Goal: Answer question/provide support: Share knowledge or assist other users

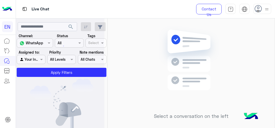
click at [39, 47] on div at bounding box center [60, 66] width 88 height 128
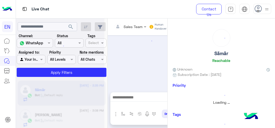
click at [34, 58] on div at bounding box center [60, 66] width 88 height 128
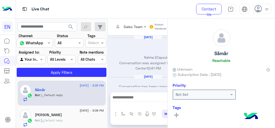
scroll to position [288, 0]
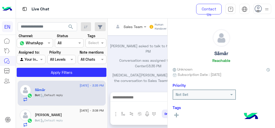
click at [28, 44] on input "text" at bounding box center [28, 42] width 18 height 5
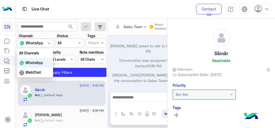
click at [32, 63] on b "WhatsApp" at bounding box center [34, 62] width 17 height 4
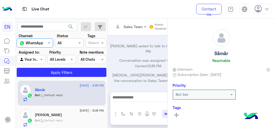
click at [31, 58] on input "text" at bounding box center [25, 59] width 12 height 5
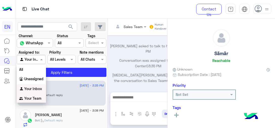
click at [32, 99] on b "Your Team" at bounding box center [32, 98] width 17 height 4
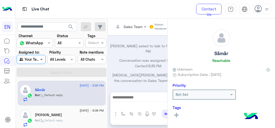
click at [42, 60] on span at bounding box center [42, 59] width 6 height 5
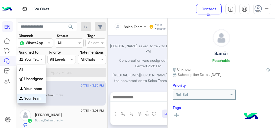
scroll to position [1, 0]
click at [36, 85] on div "Your Inbox" at bounding box center [31, 88] width 29 height 10
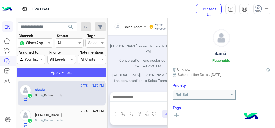
click at [43, 74] on button "Apply Filters" at bounding box center [62, 72] width 90 height 9
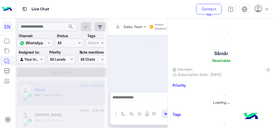
scroll to position [0, 0]
click at [39, 62] on div "Agent Filter Your Inbox" at bounding box center [31, 59] width 29 height 9
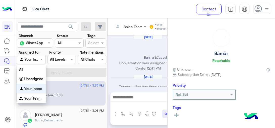
scroll to position [298, 0]
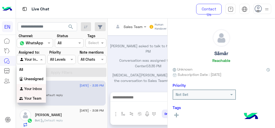
click at [29, 97] on b "Your Team" at bounding box center [32, 98] width 17 height 4
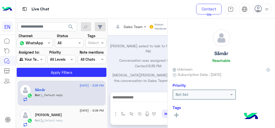
click at [49, 77] on app-inbox-users-filters "search Channel: Channel WhatsApp Status Channel All Tags Select Assigned to: Ag…" at bounding box center [62, 48] width 92 height 60
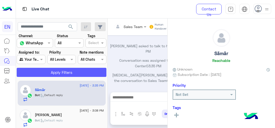
click at [53, 74] on button "Apply Filters" at bounding box center [62, 72] width 90 height 9
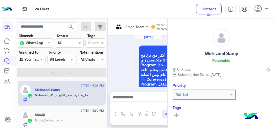
scroll to position [491, 0]
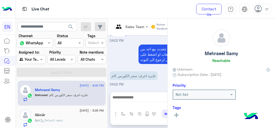
click at [82, 96] on span ": عايزه اعرف سعر الكورس كام" at bounding box center [68, 95] width 40 height 4
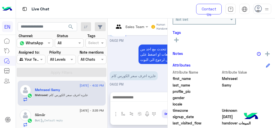
scroll to position [76, 0]
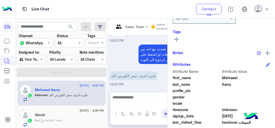
click at [176, 40] on rect at bounding box center [176, 39] width 1 height 5
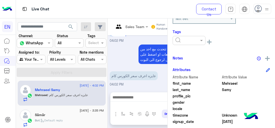
click at [189, 42] on input "text" at bounding box center [182, 40] width 15 height 5
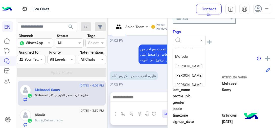
scroll to position [51, 0]
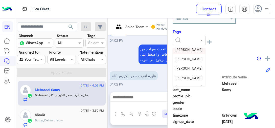
click at [190, 49] on span "[PERSON_NAME]" at bounding box center [189, 49] width 28 height 4
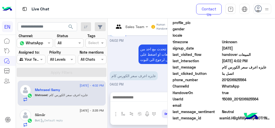
click at [230, 82] on span "201206925564" at bounding box center [246, 79] width 48 height 5
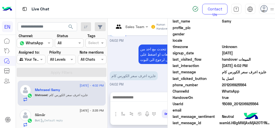
scroll to position [154, 0]
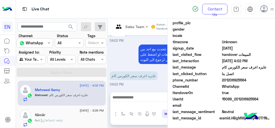
click at [230, 80] on span "201206925564" at bounding box center [246, 79] width 48 height 5
copy span "201206925564"
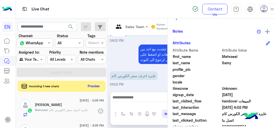
scroll to position [129, 0]
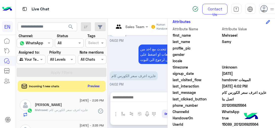
copy span "201206925564"
click at [68, 112] on div "Mehraeel : عايزه اعرف سعر الكورس كام" at bounding box center [69, 112] width 69 height 9
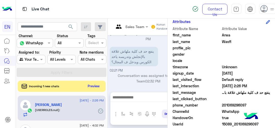
scroll to position [25, 0]
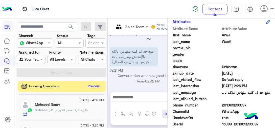
click at [78, 109] on span ": عايزه اعرف سعر الكورس كام" at bounding box center [68, 110] width 40 height 4
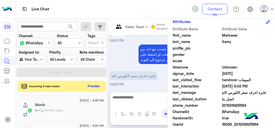
scroll to position [51, 0]
click at [87, 104] on div "Sãmãr" at bounding box center [69, 104] width 69 height 5
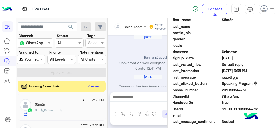
scroll to position [298, 0]
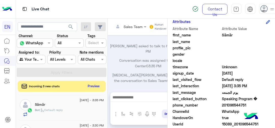
click at [232, 105] on span "201096544751" at bounding box center [246, 104] width 48 height 5
copy span "201096544751"
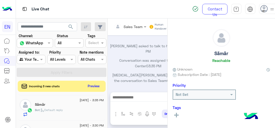
scroll to position [76, 0]
click at [72, 109] on div "Bot : handover المبيعات" at bounding box center [69, 111] width 69 height 9
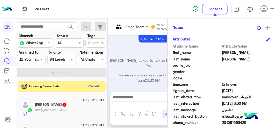
scroll to position [126, 0]
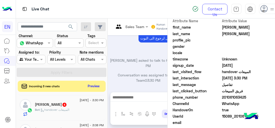
click at [233, 97] on span "201061063425" at bounding box center [246, 97] width 48 height 5
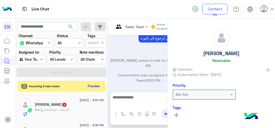
click at [219, 52] on h5 "[PERSON_NAME]" at bounding box center [221, 54] width 36 height 6
click at [179, 115] on icon at bounding box center [176, 115] width 5 height 5
click at [193, 115] on div at bounding box center [189, 116] width 32 height 6
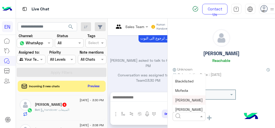
scroll to position [25, 0]
click at [185, 101] on span "[PERSON_NAME]" at bounding box center [189, 101] width 28 height 4
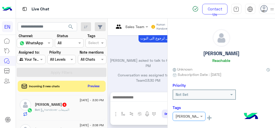
scroll to position [101, 0]
click at [50, 108] on span ": Default reply" at bounding box center [51, 110] width 23 height 4
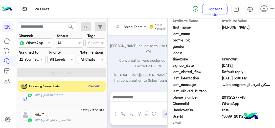
scroll to position [126, 0]
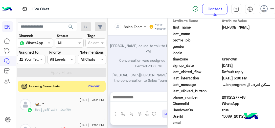
click at [79, 112] on div "Bot : اسعار الإشتراكاتWA" at bounding box center [69, 111] width 69 height 9
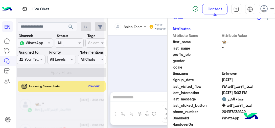
scroll to position [321, 0]
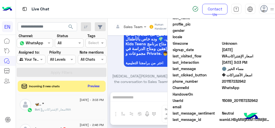
click at [234, 84] on span "201157232942" at bounding box center [246, 81] width 48 height 5
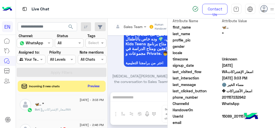
scroll to position [0, 0]
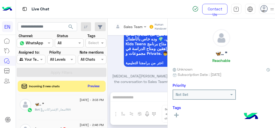
click at [179, 113] on button at bounding box center [177, 115] width 8 height 6
click at [192, 117] on div at bounding box center [189, 116] width 32 height 6
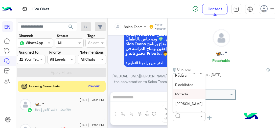
scroll to position [25, 0]
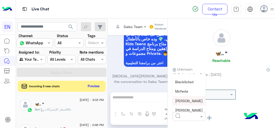
click at [188, 99] on span "[PERSON_NAME]" at bounding box center [189, 101] width 28 height 4
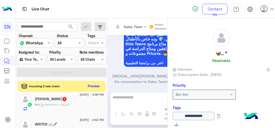
scroll to position [152, 0]
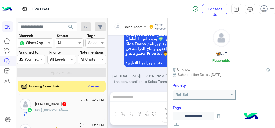
click at [57, 106] on div "[PERSON_NAME] 2" at bounding box center [69, 104] width 69 height 5
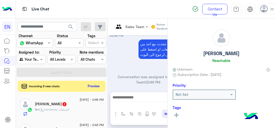
scroll to position [101, 0]
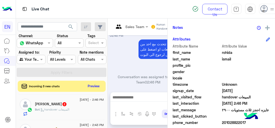
click at [235, 121] on span "201028822017" at bounding box center [246, 122] width 48 height 5
copy span "201028822017"
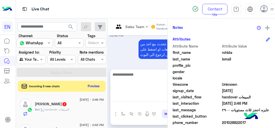
click at [145, 96] on textarea at bounding box center [147, 86] width 75 height 30
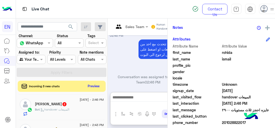
click at [71, 106] on div "[PERSON_NAME] 2" at bounding box center [69, 104] width 69 height 5
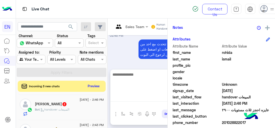
click at [124, 101] on textarea at bounding box center [147, 86] width 75 height 30
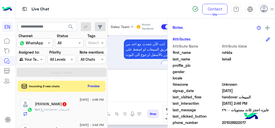
type textarea "*"
type textarea "**********"
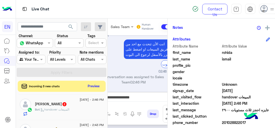
click at [243, 123] on span "201028822017" at bounding box center [246, 122] width 48 height 5
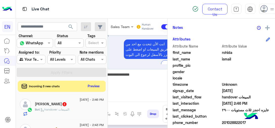
click at [153, 101] on textarea "**********" at bounding box center [133, 86] width 75 height 30
click at [149, 96] on textarea "**********" at bounding box center [133, 86] width 75 height 30
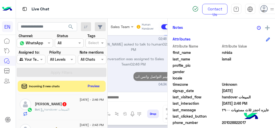
click at [230, 122] on span "201028822017" at bounding box center [246, 122] width 48 height 5
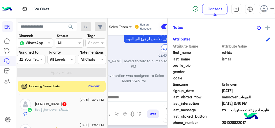
scroll to position [148, 0]
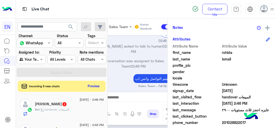
copy span "201028822017"
drag, startPoint x: 220, startPoint y: 51, endPoint x: 240, endPoint y: 60, distance: 21.5
click at [240, 60] on div "Attribute Name Attribute Value first_name [PERSON_NAME] last_name [PERSON_NAME]…" at bounding box center [221, 103] width 97 height 121
copy div "[PERSON_NAME] last_name [PERSON_NAME]"
drag, startPoint x: 198, startPoint y: 56, endPoint x: 1, endPoint y: 110, distance: 204.4
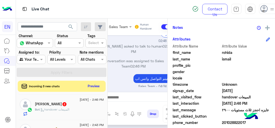
click at [199, 56] on span "last_name" at bounding box center [197, 58] width 48 height 5
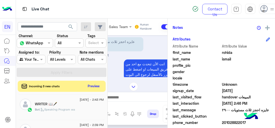
scroll to position [25, 0]
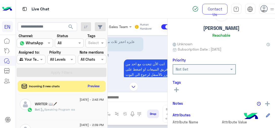
click at [180, 89] on button at bounding box center [177, 89] width 8 height 6
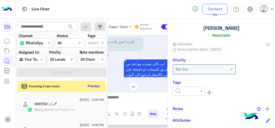
click at [185, 90] on input "text" at bounding box center [182, 90] width 15 height 5
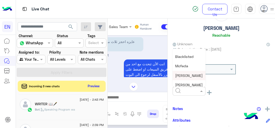
click at [188, 76] on span "[PERSON_NAME]" at bounding box center [189, 75] width 28 height 4
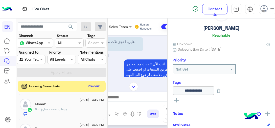
scroll to position [228, 0]
click at [69, 108] on span ": سعر الاشتراك الاونلاين كام والمواعيد المتاحه" at bounding box center [74, 109] width 58 height 4
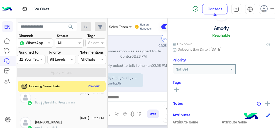
scroll to position [303, 0]
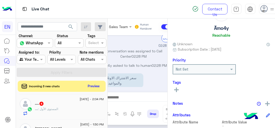
click at [79, 113] on div ".... : [PERSON_NAME]" at bounding box center [69, 111] width 69 height 9
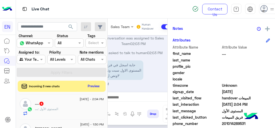
scroll to position [101, 0]
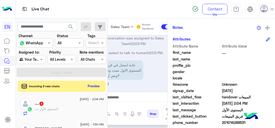
drag, startPoint x: 139, startPoint y: 86, endPoint x: 70, endPoint y: 81, distance: 69.0
click at [70, 81] on mat-drawer-container "search Channel: Channel WhatsApp Status Channel All Tags Select Assigned to: Ag…" at bounding box center [145, 74] width 259 height 112
click at [163, 87] on div "المستوى الأول 02:04 PM" at bounding box center [133, 95] width 77 height 17
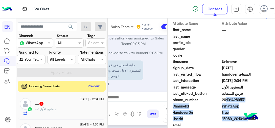
scroll to position [125, 0]
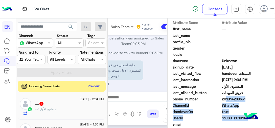
drag, startPoint x: 223, startPoint y: 123, endPoint x: 248, endPoint y: 99, distance: 34.9
click at [248, 99] on span "201014289531" at bounding box center [246, 98] width 48 height 5
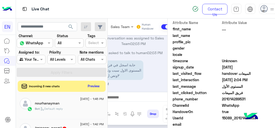
click at [77, 103] on div "nourhanayman" at bounding box center [69, 103] width 69 height 5
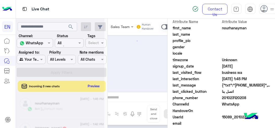
click at [235, 99] on span "201023120208" at bounding box center [246, 97] width 48 height 5
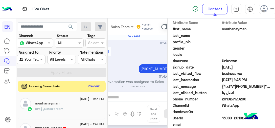
scroll to position [379, 0]
click at [51, 109] on div "Shahd : ؟؟؟" at bounding box center [69, 110] width 69 height 9
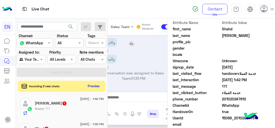
scroll to position [117, 0]
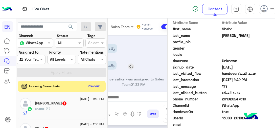
click at [113, 70] on p "والمكان فين" at bounding box center [105, 65] width 21 height 9
click at [229, 99] on span "201020247610" at bounding box center [246, 98] width 48 height 5
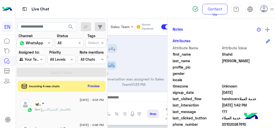
scroll to position [0, 0]
